Goal: Task Accomplishment & Management: Use online tool/utility

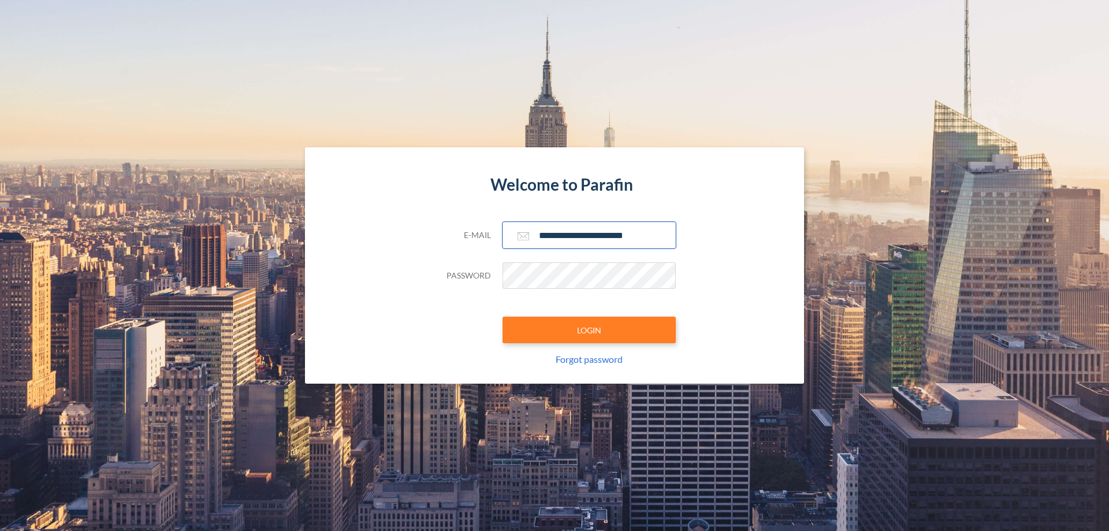
type input "**********"
click at [589, 330] on button "LOGIN" at bounding box center [589, 330] width 173 height 27
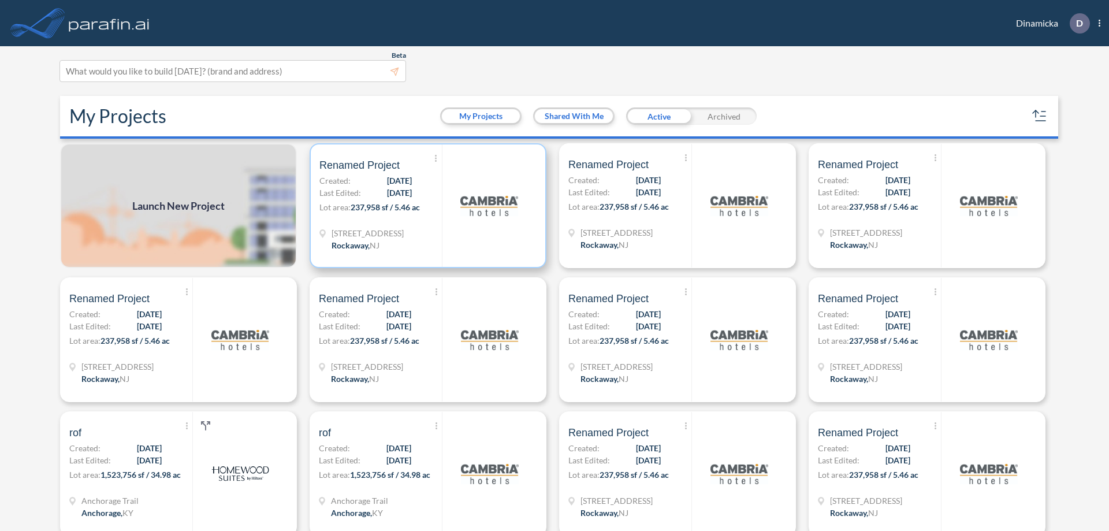
scroll to position [3, 0]
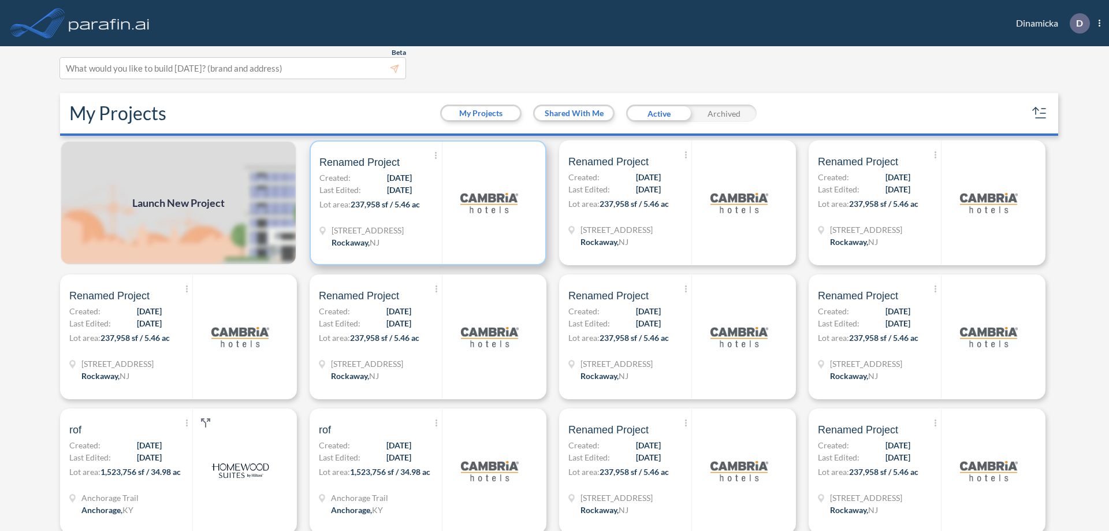
click at [426, 203] on p "Lot area: 237,958 sf / 5.46 ac" at bounding box center [381, 206] width 123 height 17
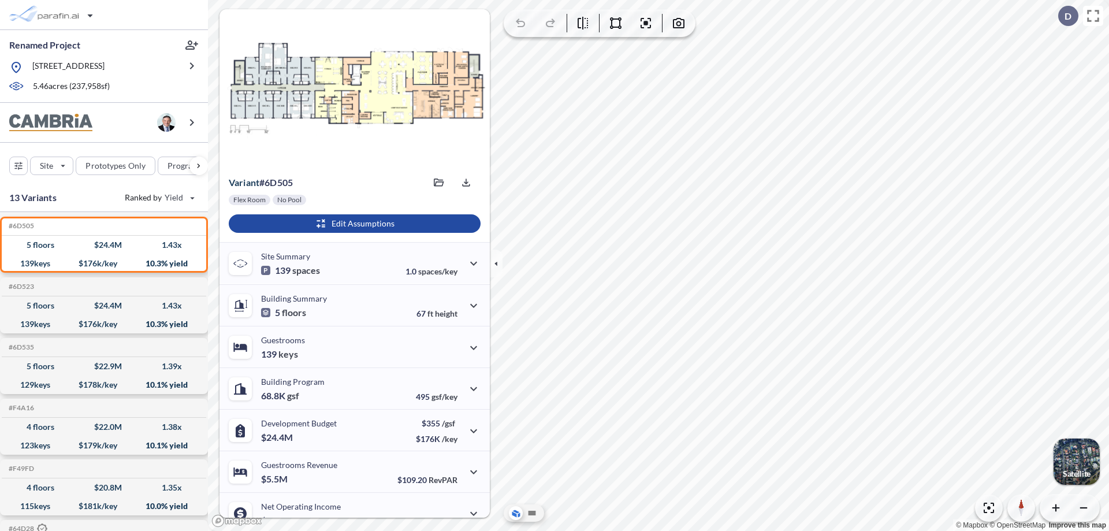
scroll to position [58, 0]
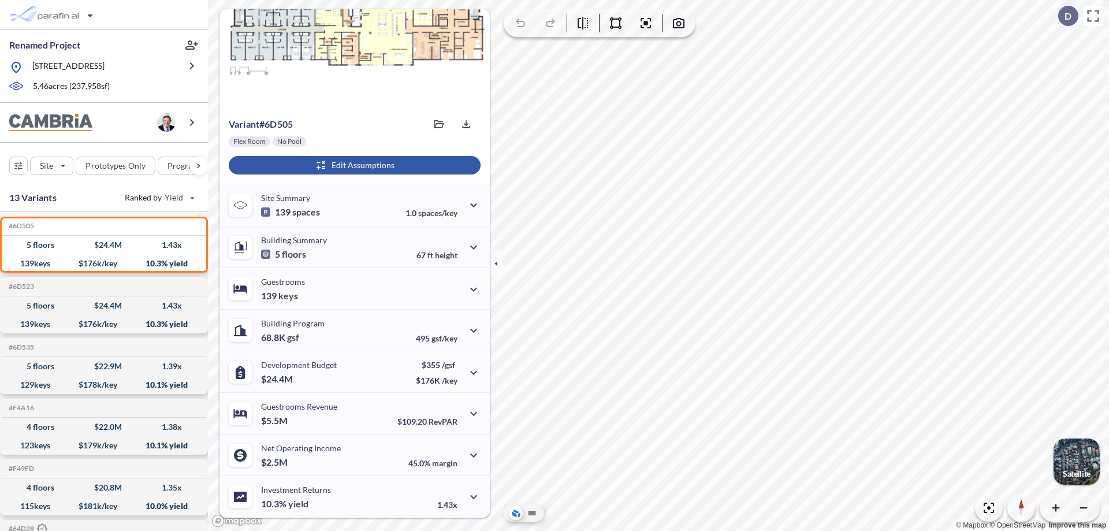
click at [353, 165] on div "button" at bounding box center [355, 165] width 252 height 18
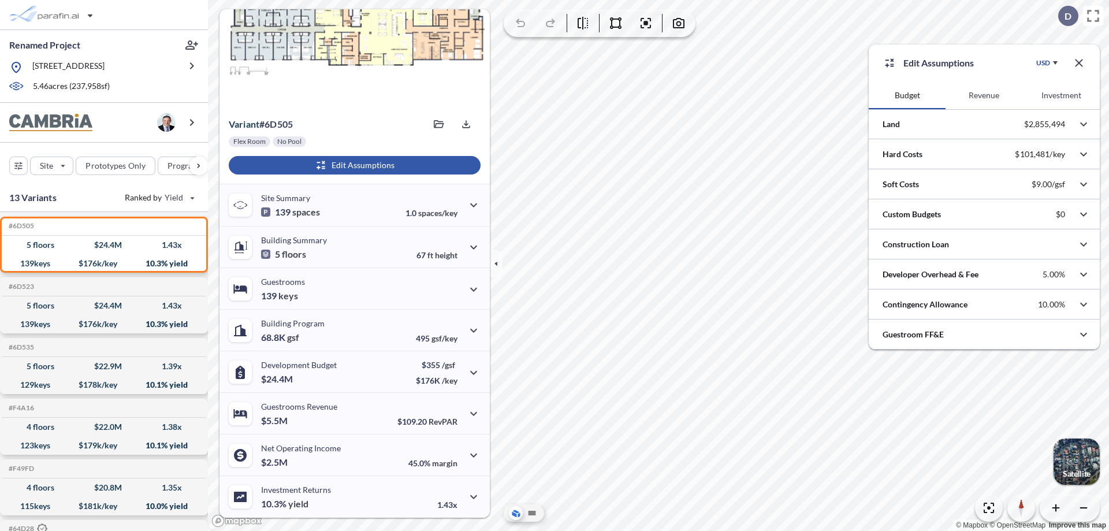
click at [984, 95] on button "Revenue" at bounding box center [984, 95] width 77 height 28
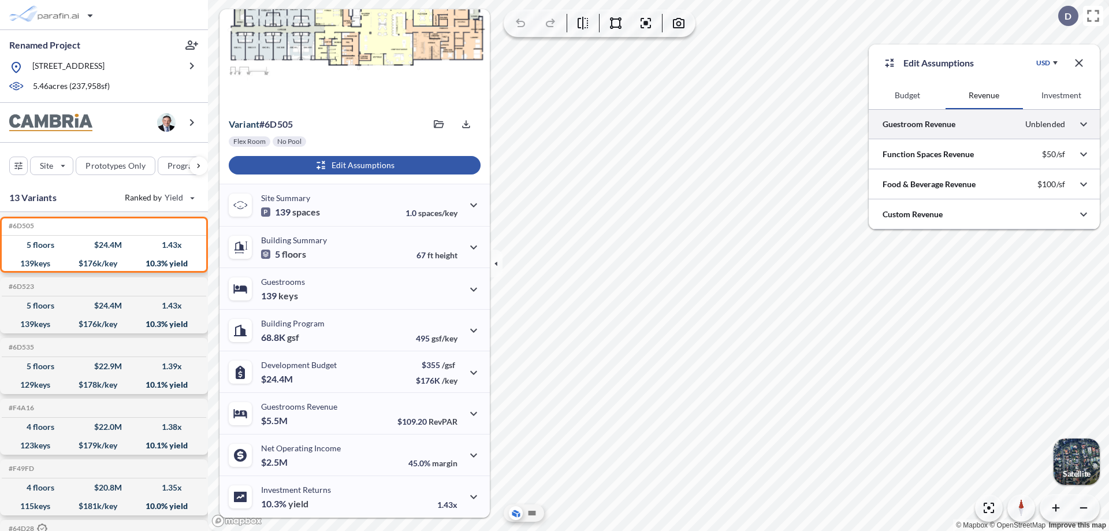
click at [985, 124] on div at bounding box center [984, 123] width 231 height 29
